Goal: Task Accomplishment & Management: Manage account settings

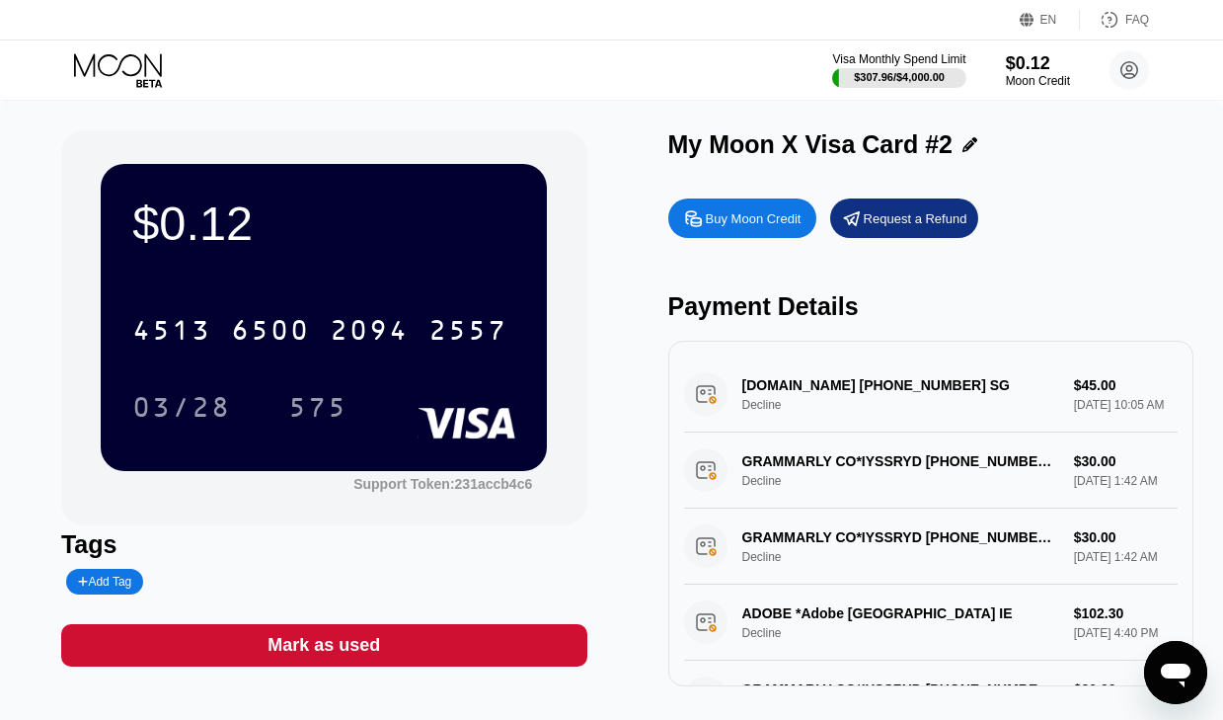
click at [915, 96] on div "Visa Monthly Spend Limit $307.96 / $4,000.00 $0.12 Moon Credit Thaw Lin Oo [EMA…" at bounding box center [611, 69] width 1223 height 59
click at [921, 94] on div "Visa Monthly Spend Limit $307.96 / $4,000.00 $0.12 Moon Credit Thaw Lin Oo [EMA…" at bounding box center [611, 69] width 1223 height 59
click at [922, 77] on div "$307.96 / $4,000.00" at bounding box center [899, 77] width 91 height 12
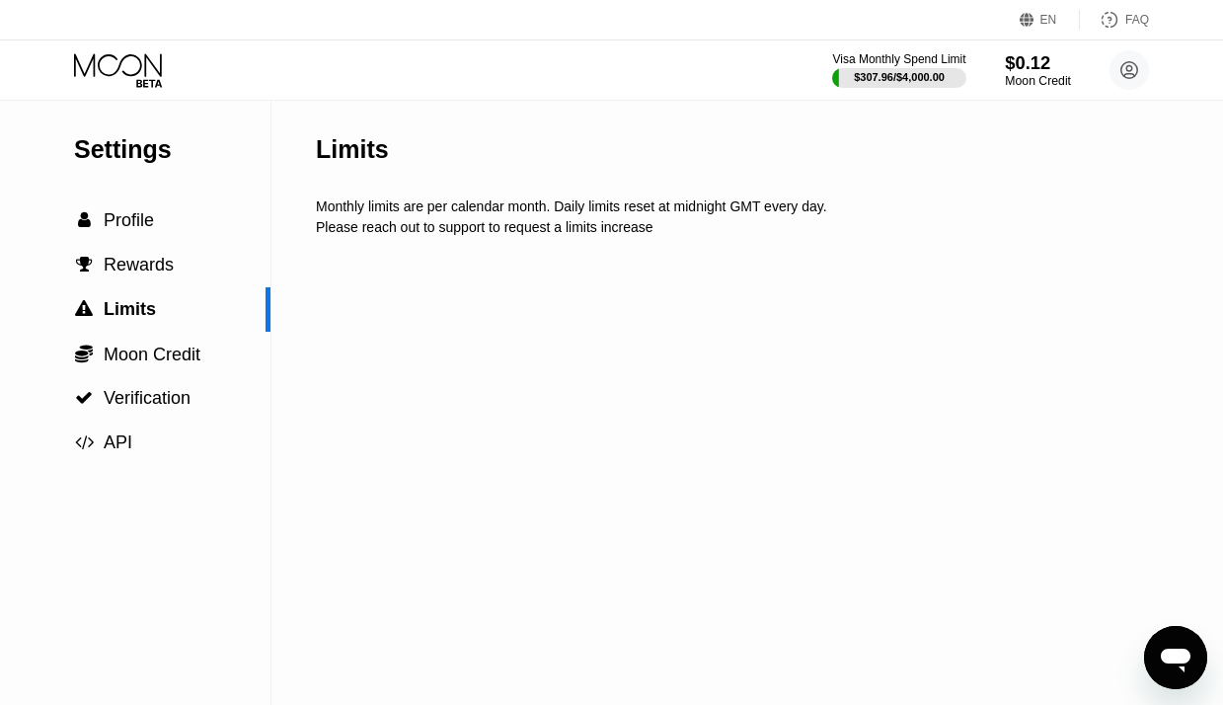
click at [1035, 66] on div "$0.12" at bounding box center [1038, 62] width 66 height 21
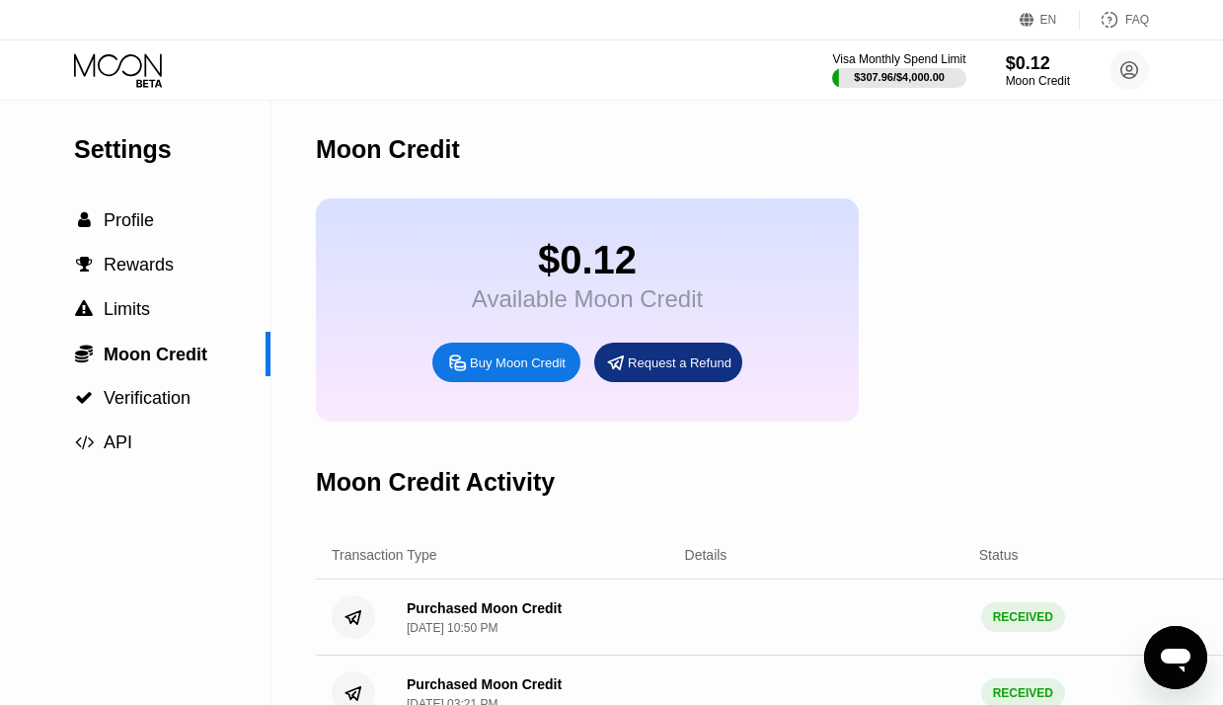
click at [550, 366] on div "Buy Moon Credit" at bounding box center [518, 362] width 96 height 17
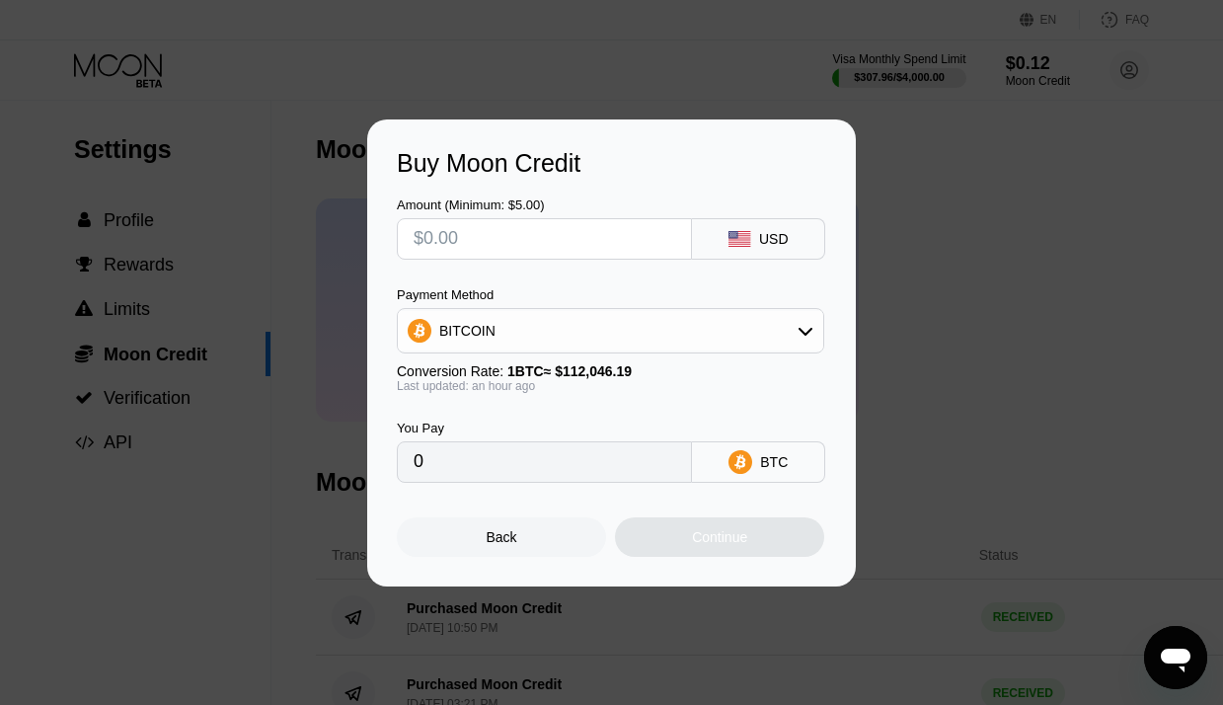
click at [533, 562] on div "Buy Moon Credit Amount (Minimum: $5.00) USD Payment Method BITCOIN Conversion R…" at bounding box center [611, 352] width 489 height 467
click at [570, 510] on div "Back Continue" at bounding box center [611, 520] width 429 height 74
click at [559, 524] on div "Back" at bounding box center [501, 536] width 209 height 39
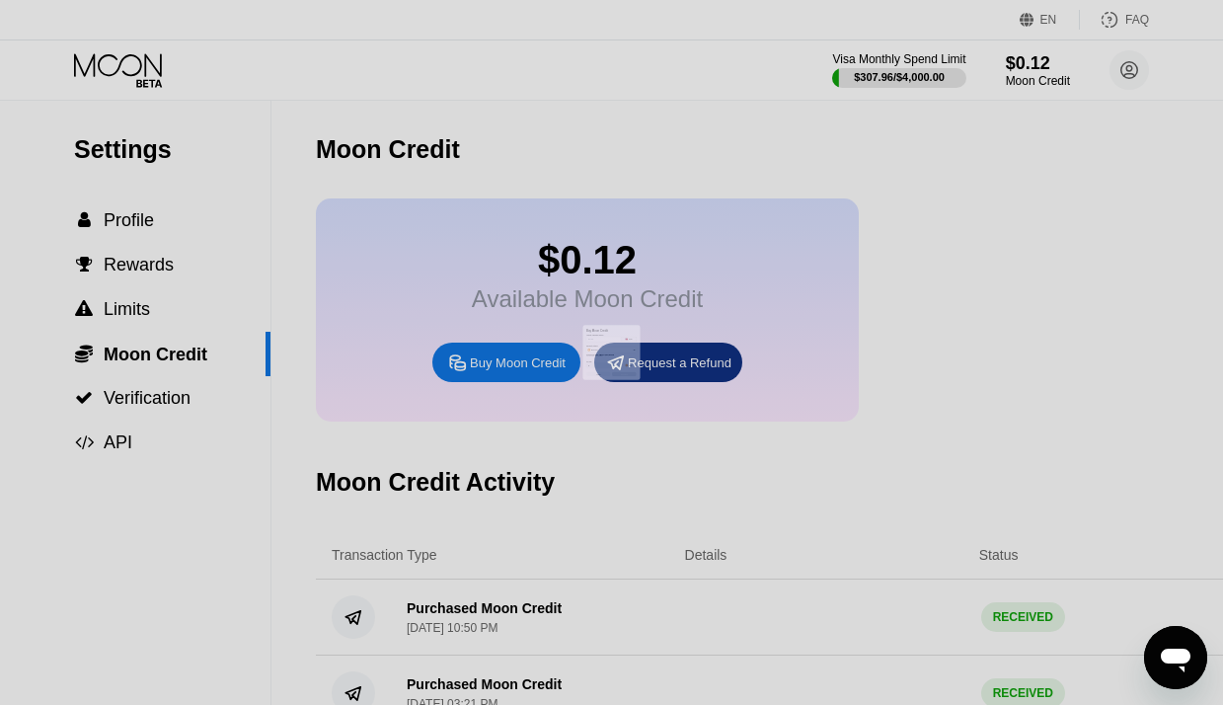
click at [862, 54] on div at bounding box center [611, 360] width 1223 height 720
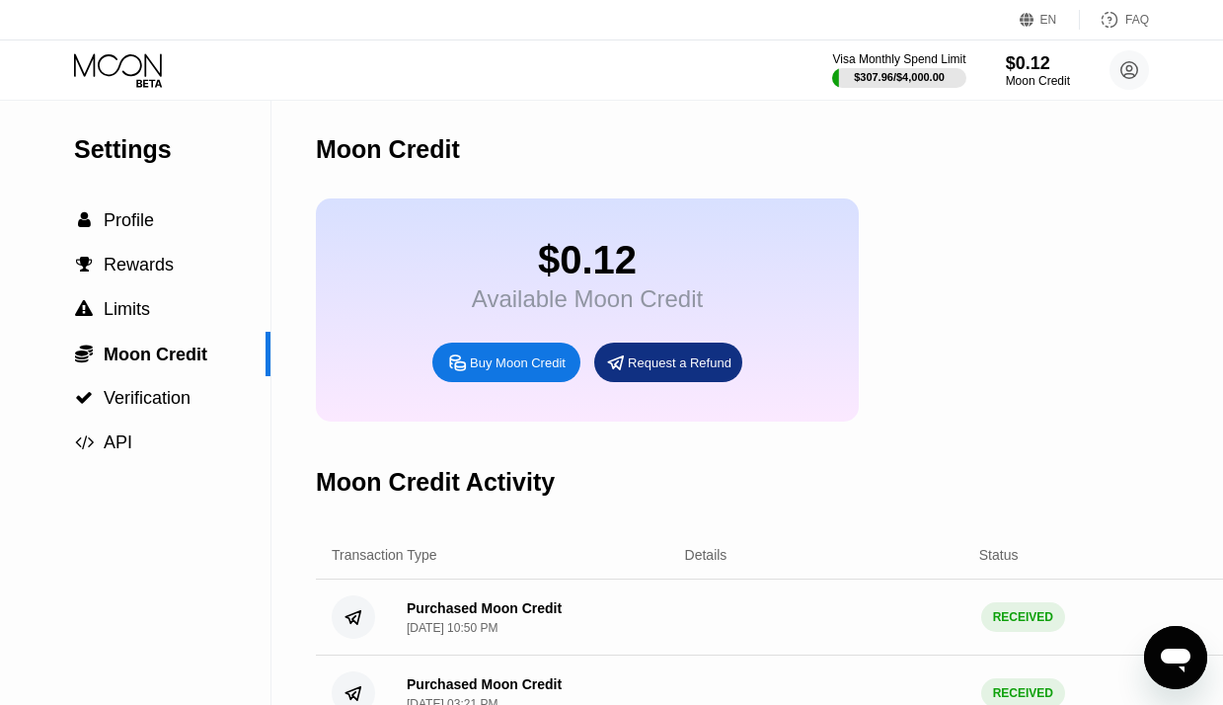
click at [875, 73] on div "$307.96 / $4,000.00" at bounding box center [899, 77] width 91 height 12
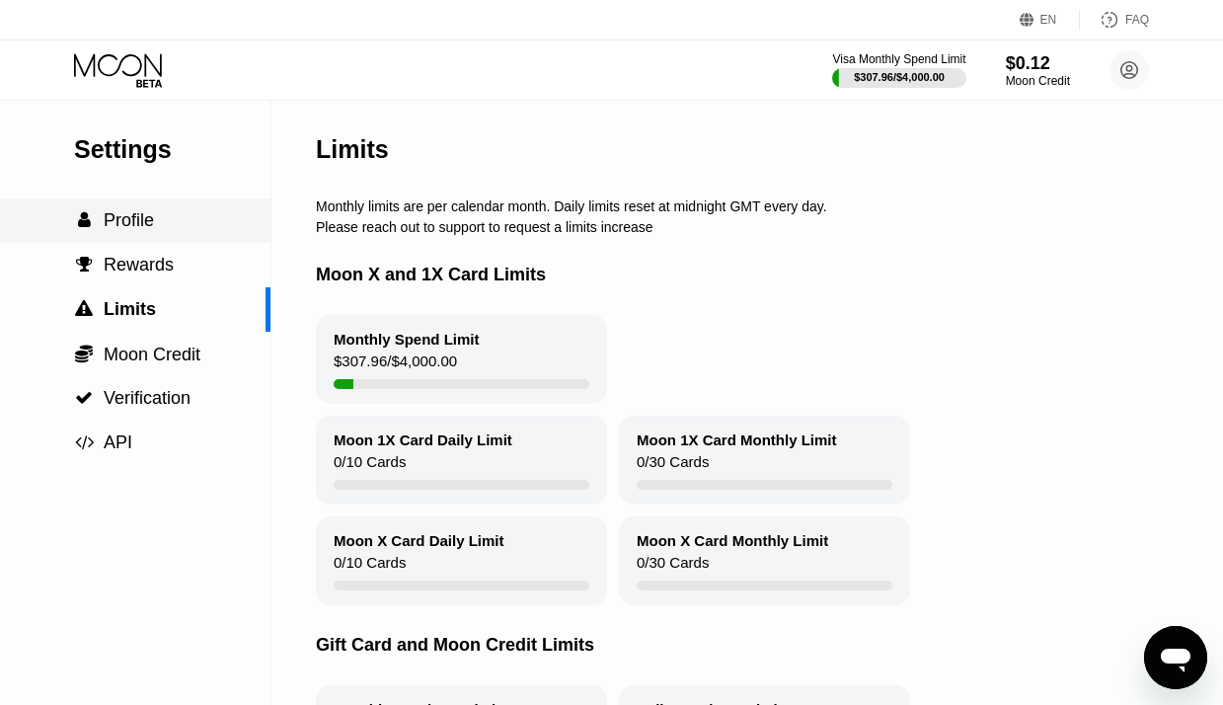
click at [165, 222] on div " Profile" at bounding box center [135, 220] width 270 height 21
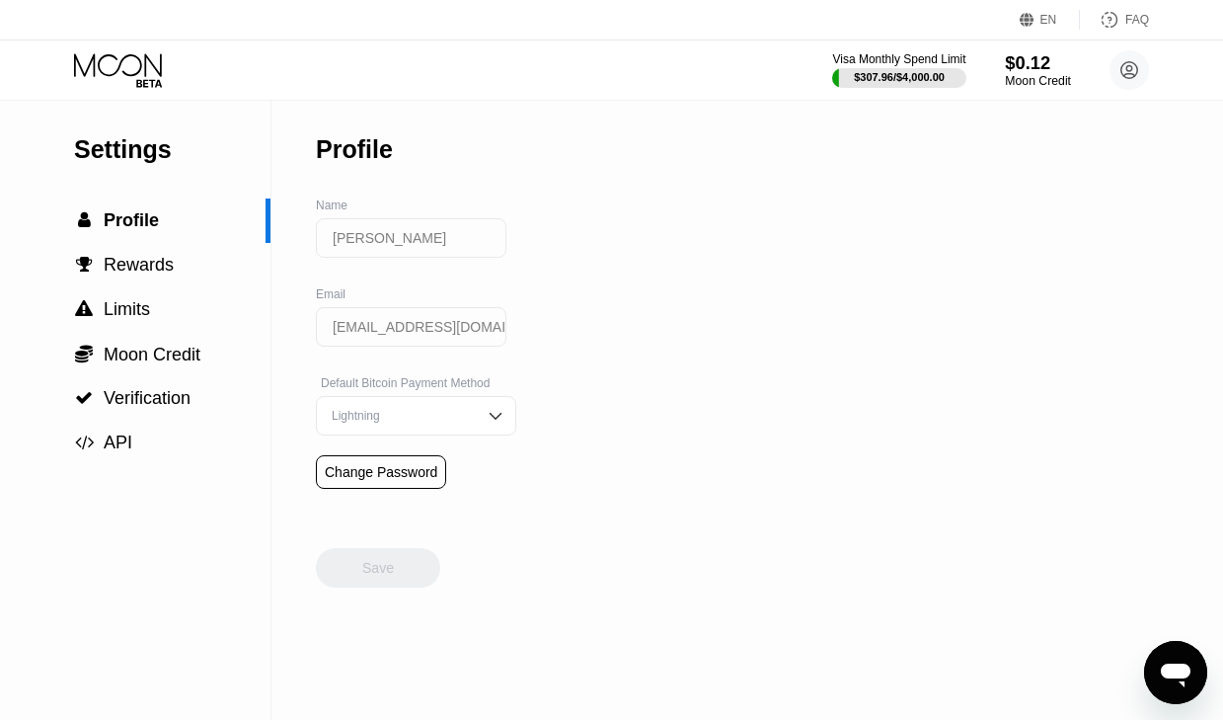
click at [1017, 61] on div "$0.12" at bounding box center [1038, 62] width 66 height 21
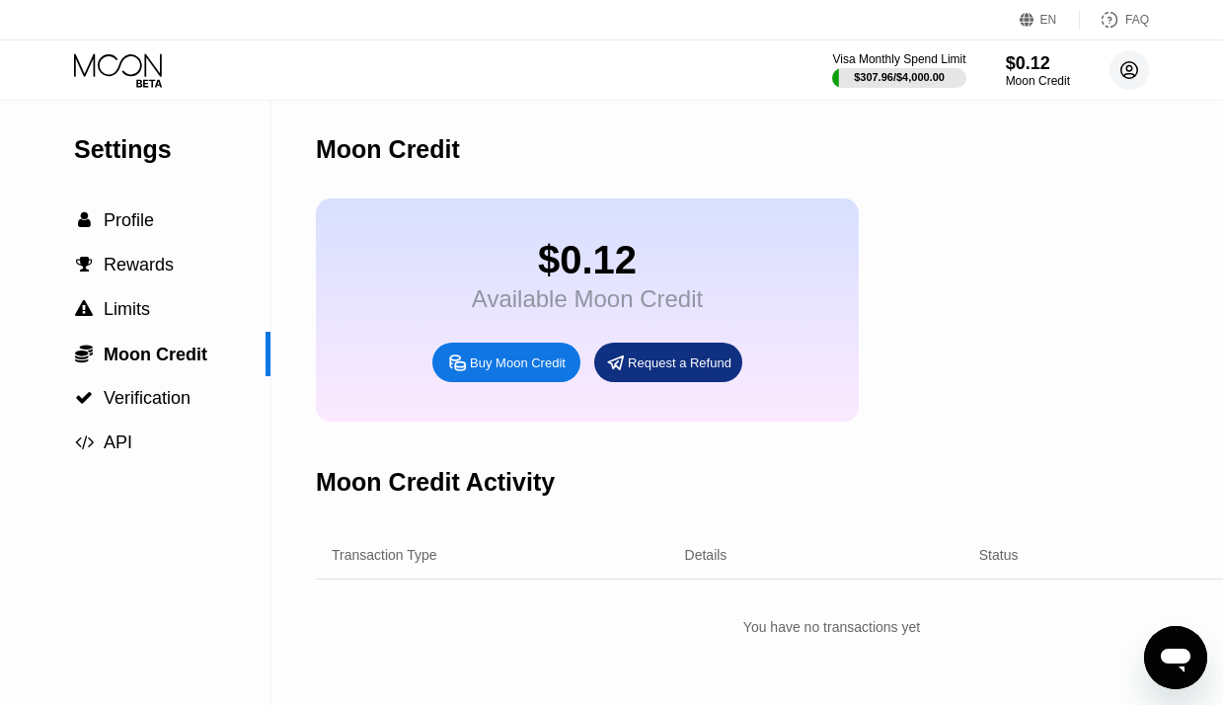
click at [1126, 70] on circle at bounding box center [1128, 69] width 39 height 39
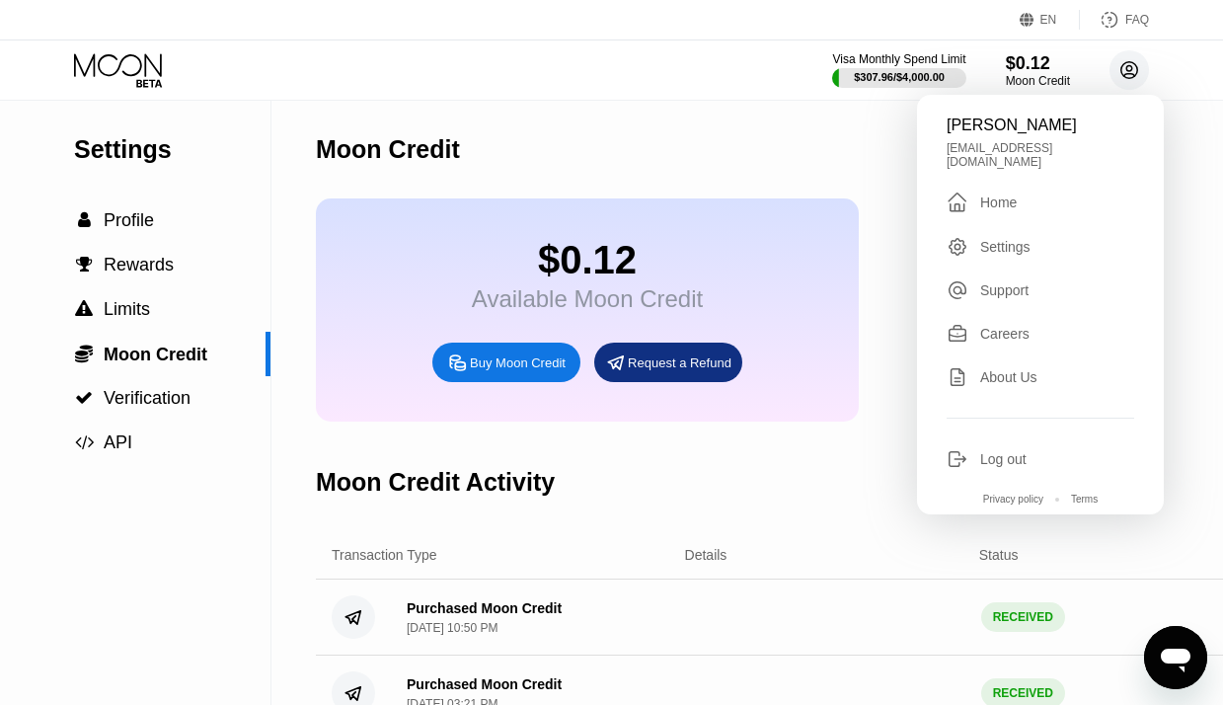
click at [1127, 70] on icon at bounding box center [1129, 70] width 11 height 11
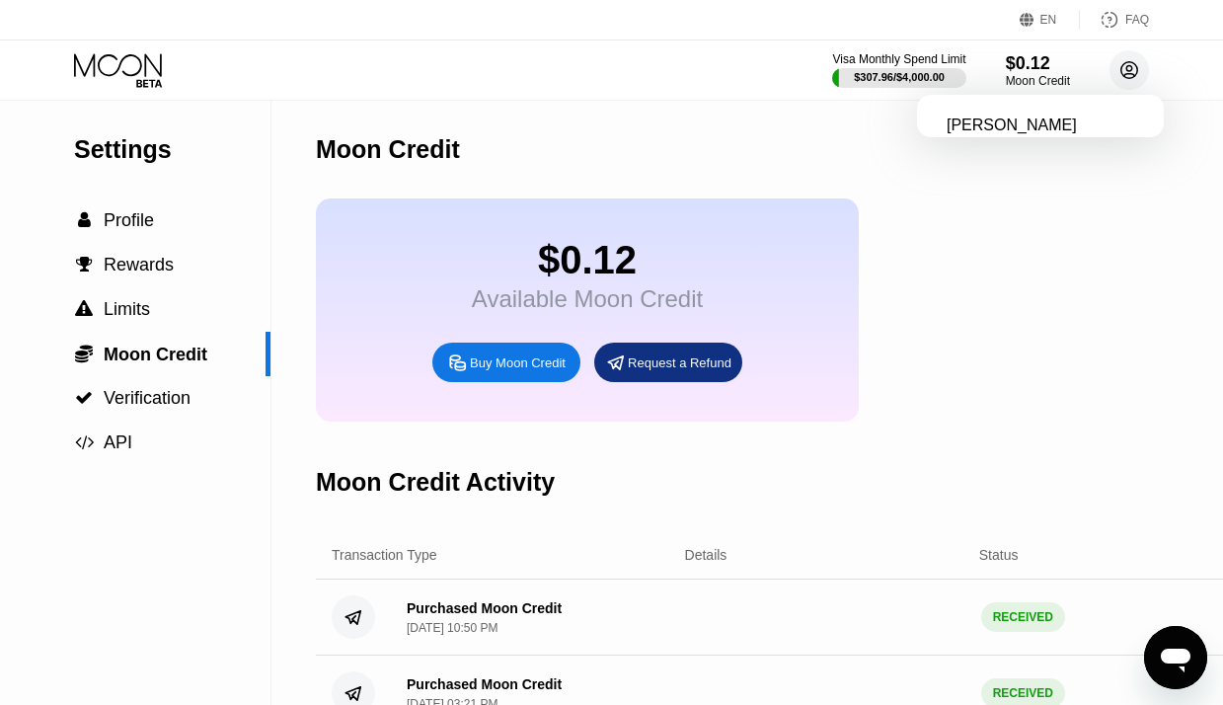
click at [1127, 70] on icon at bounding box center [1129, 70] width 11 height 11
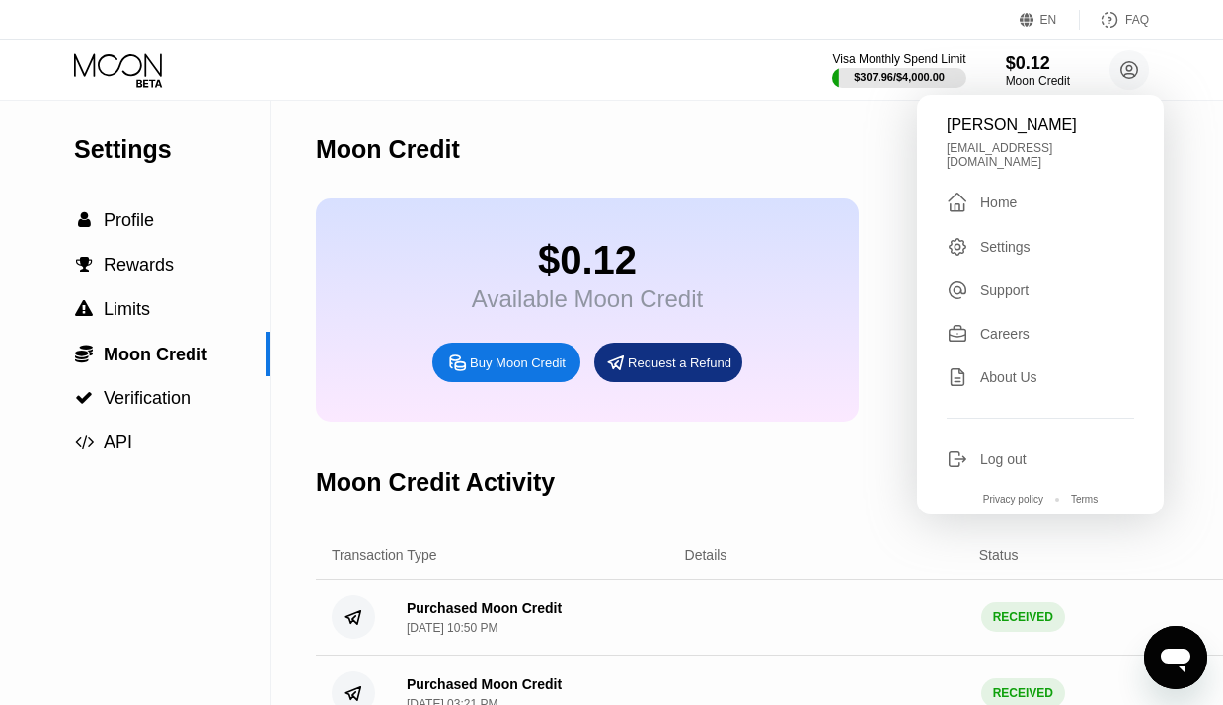
click at [1036, 177] on div "[PERSON_NAME] Oo [EMAIL_ADDRESS][DOMAIN_NAME]  Home Settings Support Careers A…" at bounding box center [1040, 304] width 247 height 419
click at [1023, 190] on div " Home" at bounding box center [1041, 202] width 188 height 24
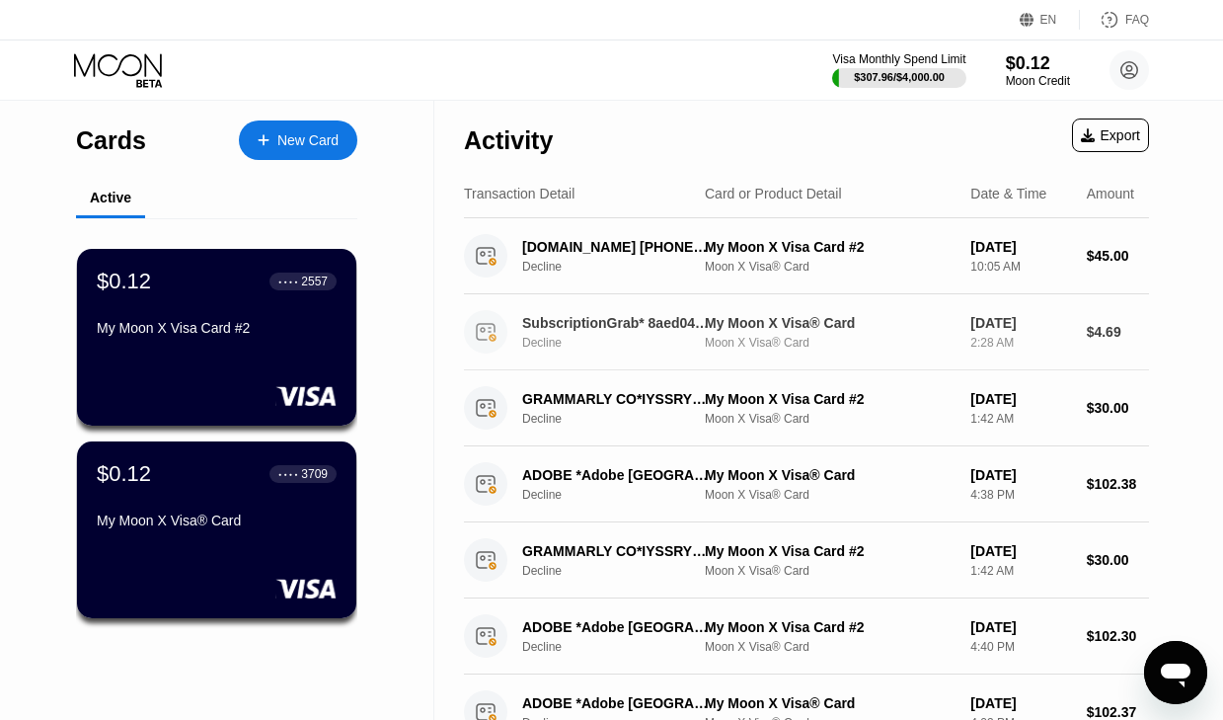
click at [665, 413] on div "Decline" at bounding box center [623, 419] width 202 height 14
